Goal: Task Accomplishment & Management: Use online tool/utility

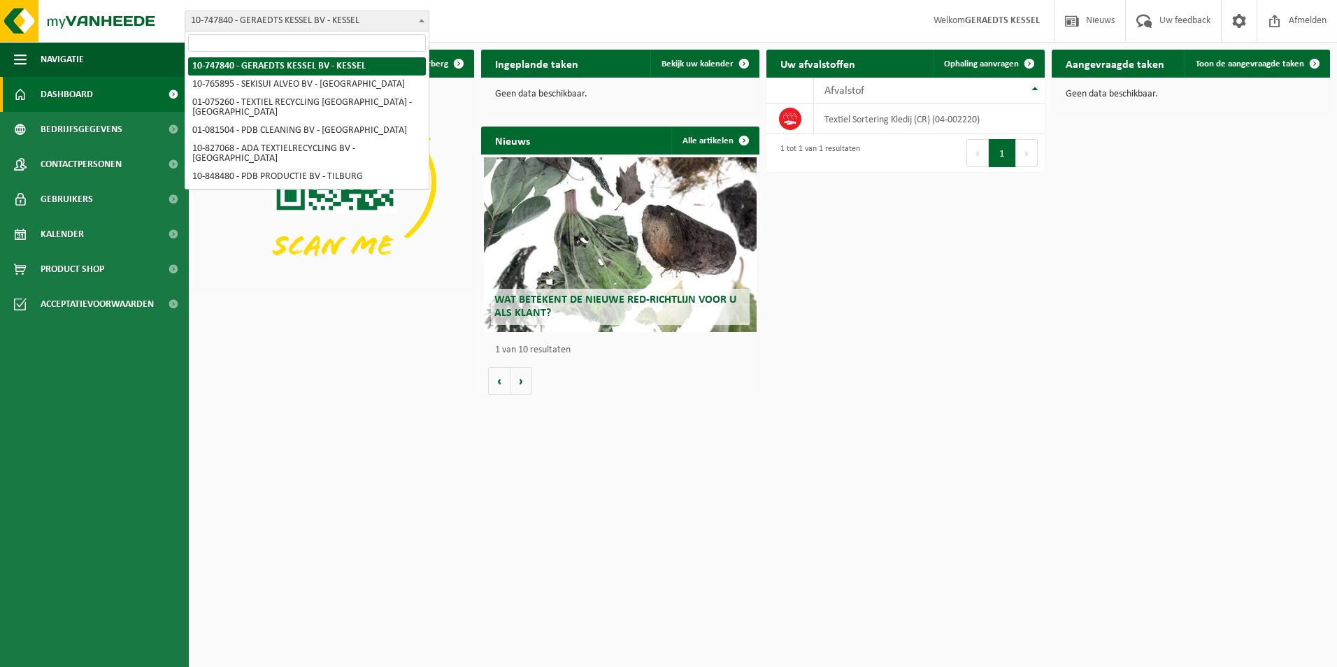
click at [417, 20] on span at bounding box center [422, 20] width 14 height 18
select select "14839"
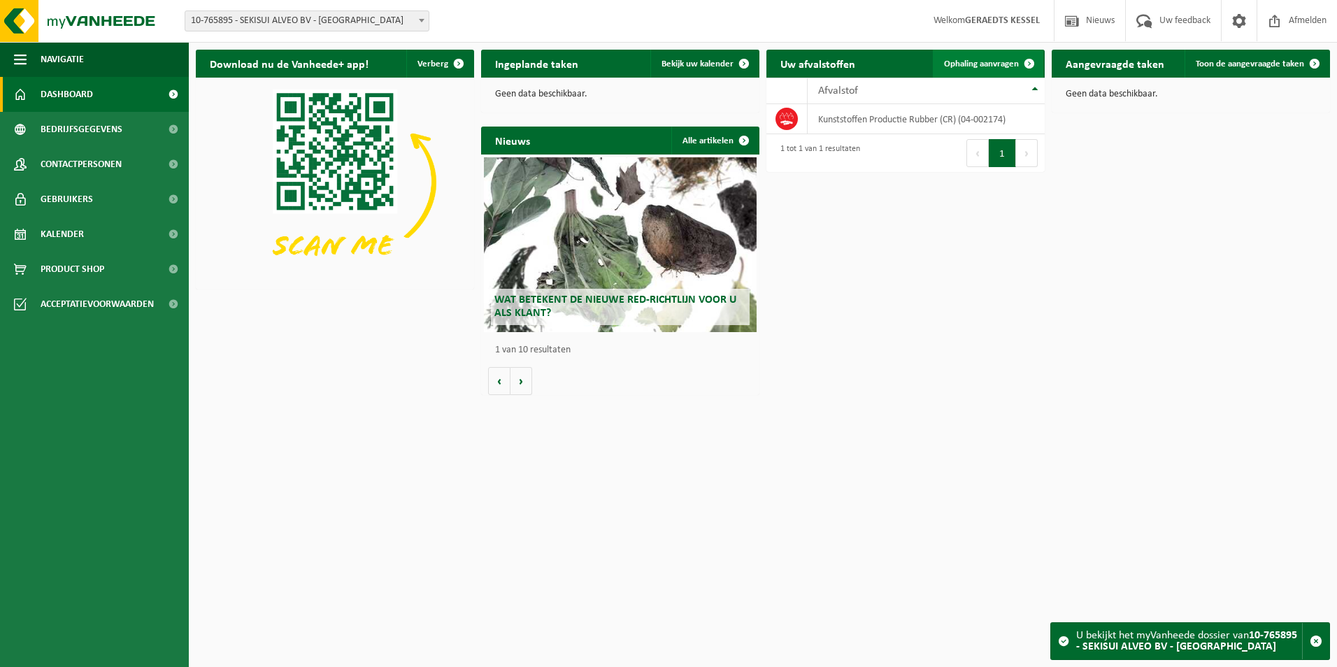
click at [1014, 73] on link "Ophaling aanvragen" at bounding box center [988, 64] width 110 height 28
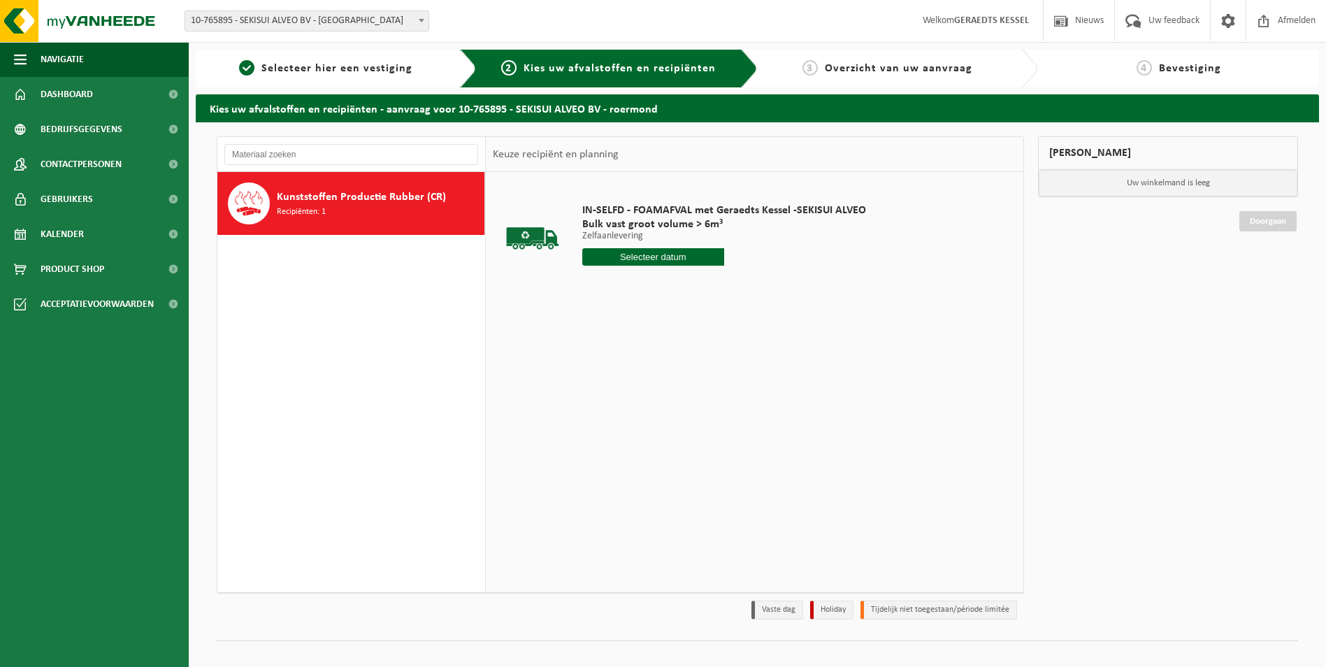
click at [702, 255] on input "text" at bounding box center [653, 256] width 142 height 17
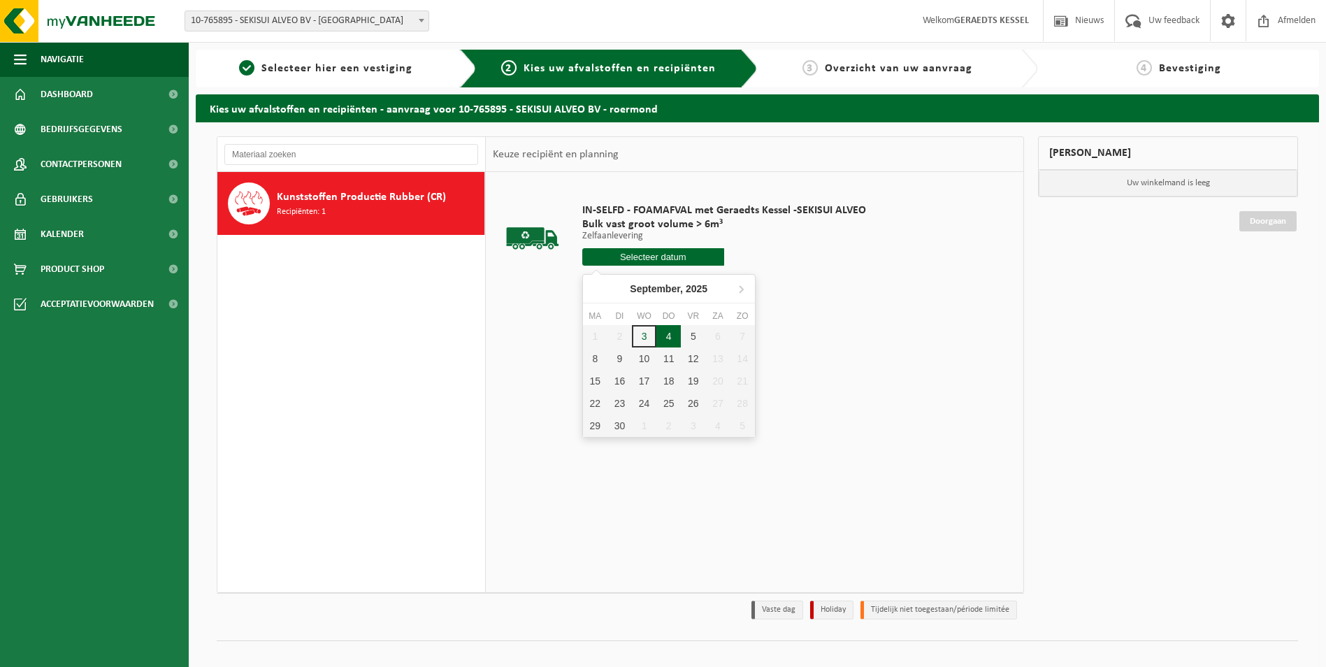
click at [670, 342] on div "4" at bounding box center [668, 336] width 24 height 22
type input "Van 2025-09-04"
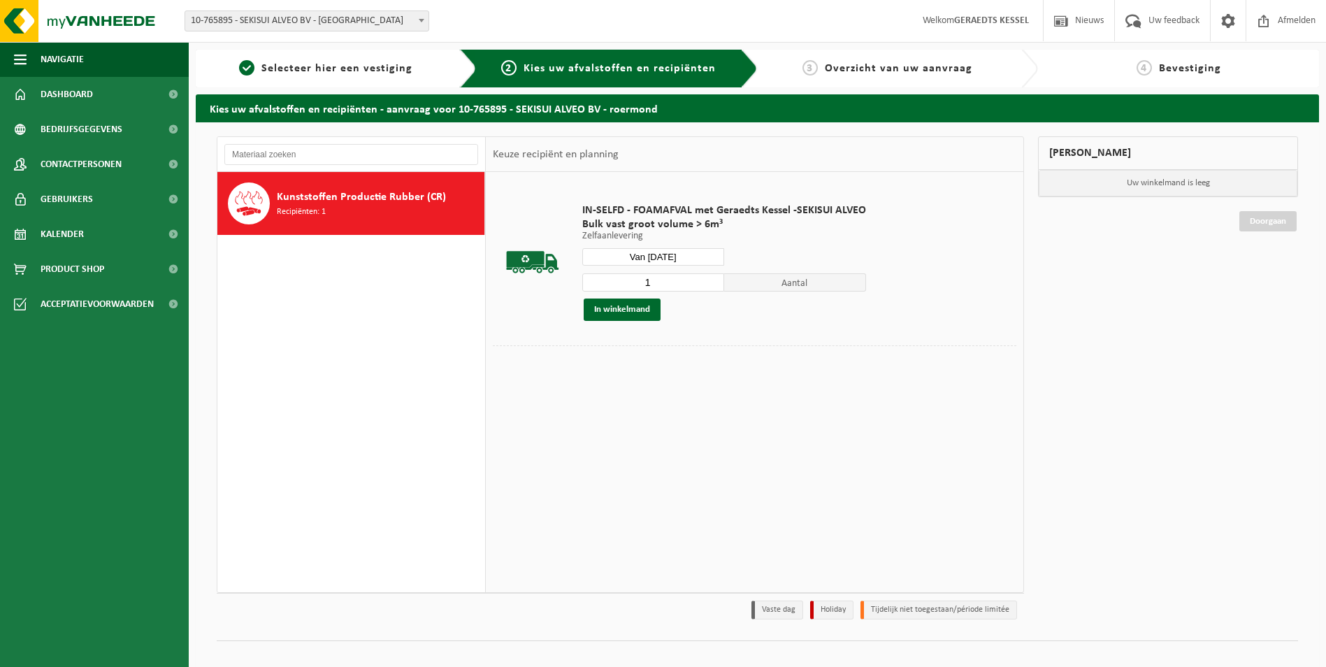
click at [712, 283] on input "1" at bounding box center [653, 282] width 142 height 18
click at [635, 310] on button "In winkelmand" at bounding box center [622, 310] width 77 height 22
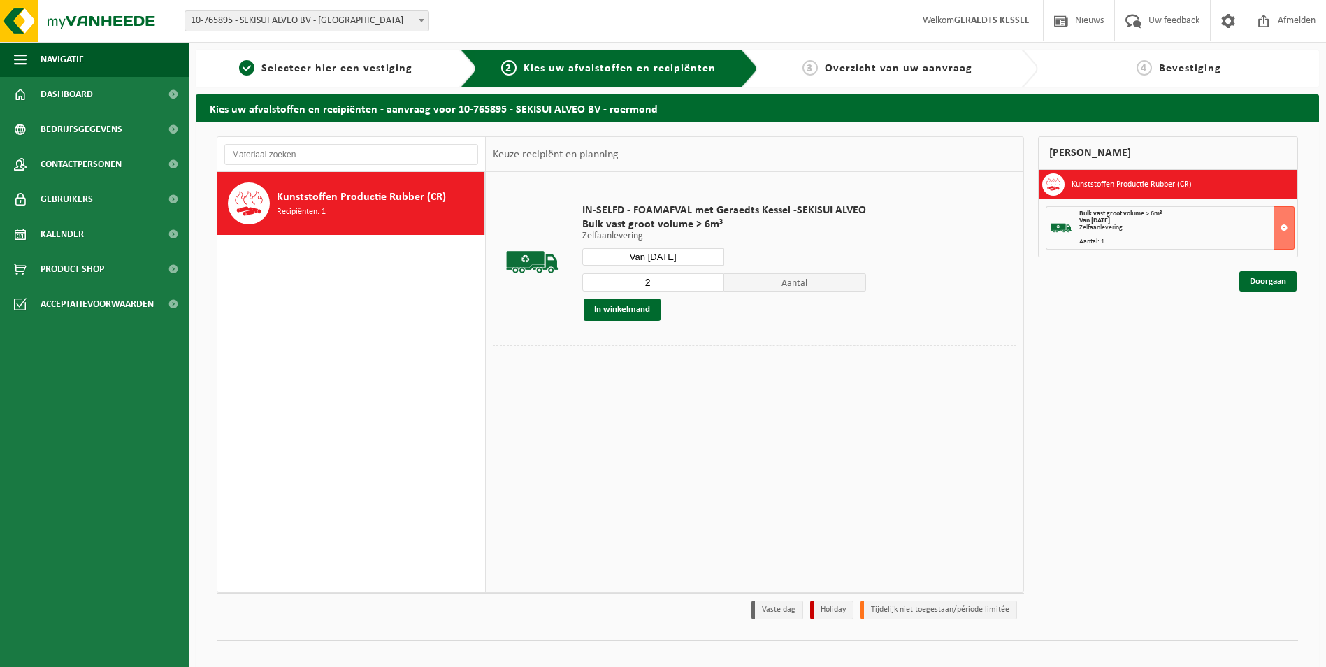
type input "2"
click at [712, 281] on input "2" at bounding box center [653, 282] width 142 height 18
click at [637, 315] on button "In winkelmand" at bounding box center [622, 310] width 77 height 22
click at [1275, 286] on link "Doorgaan" at bounding box center [1268, 281] width 57 height 20
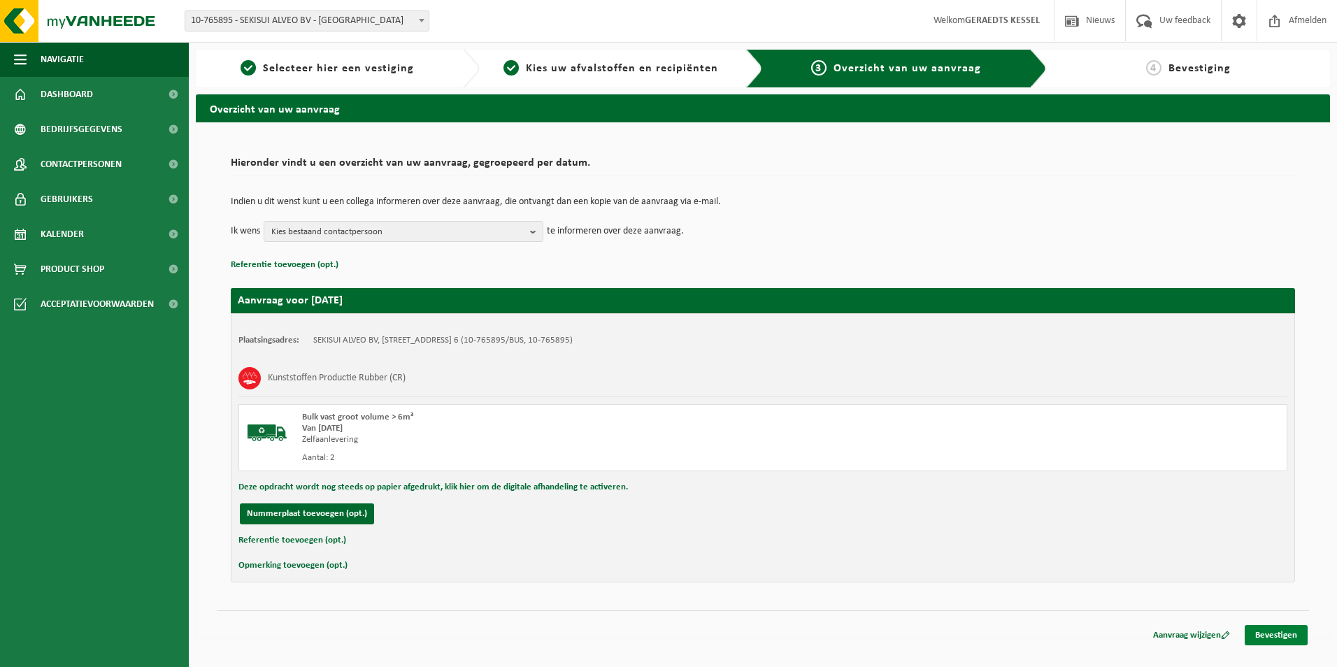
click at [1258, 642] on link "Bevestigen" at bounding box center [1275, 635] width 63 height 20
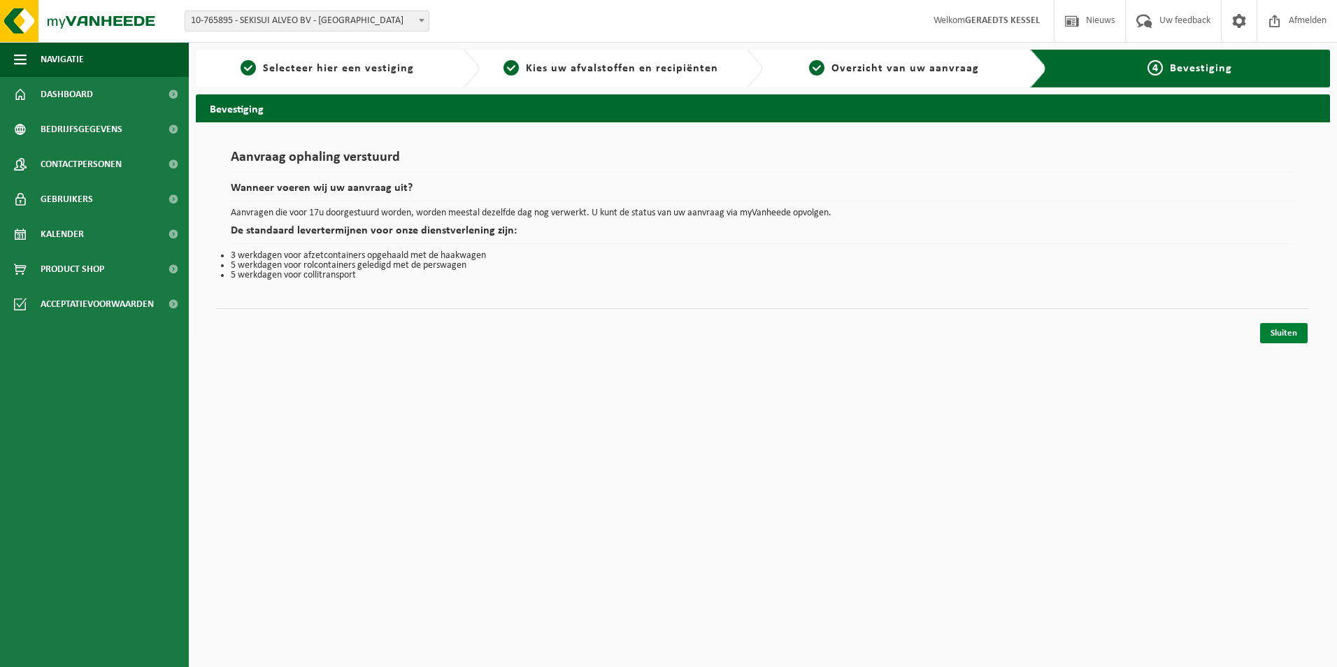
click at [1288, 340] on link "Sluiten" at bounding box center [1284, 333] width 48 height 20
